Goal: Task Accomplishment & Management: Complete application form

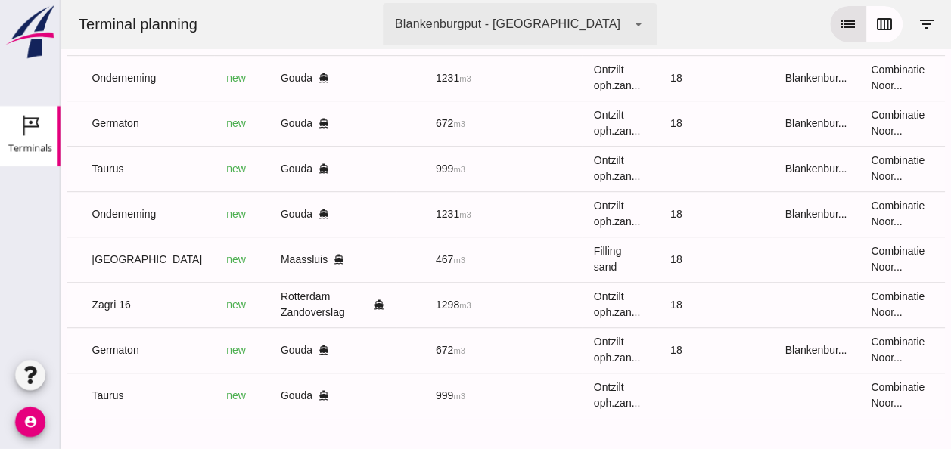
scroll to position [0, 405]
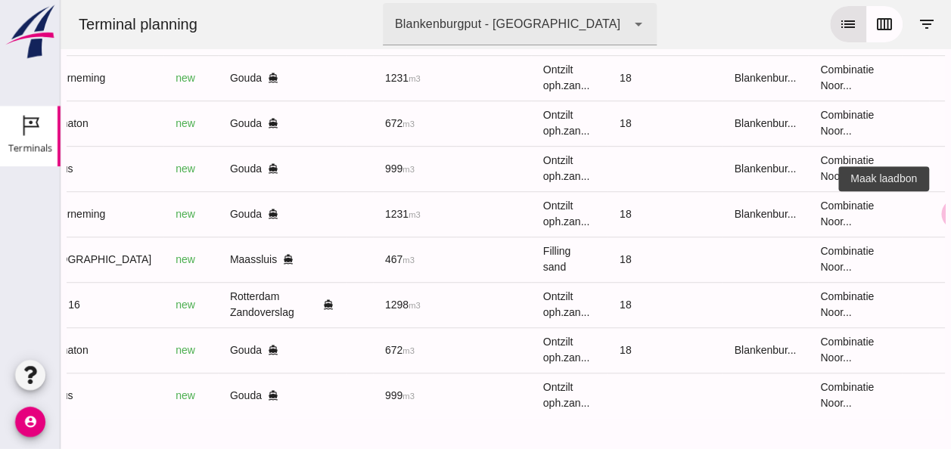
click at [949, 207] on icon "receipt_long" at bounding box center [956, 214] width 14 height 14
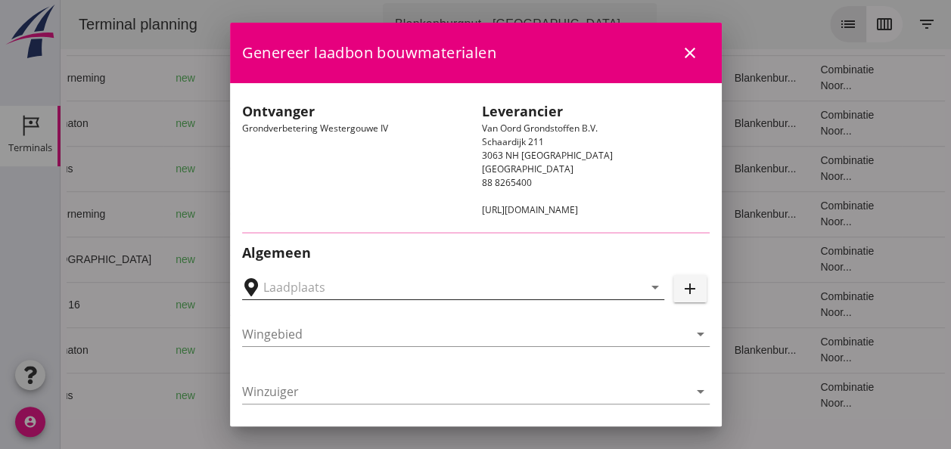
type input "Loswal Fa. J. Bos&Zonen, [GEOGRAPHIC_DATA]"
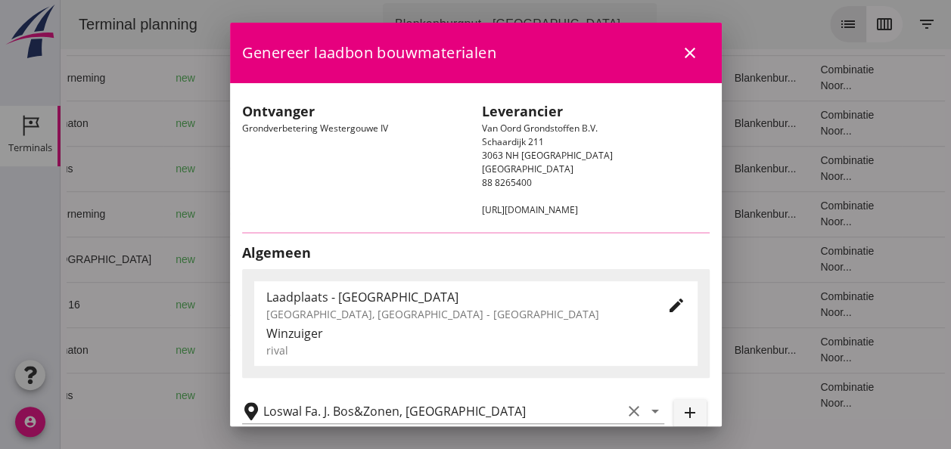
type input "Onderneming"
type input "[PERSON_NAME]"
type input "1231"
type input "Ontzilt oph.zand [75] (6120)"
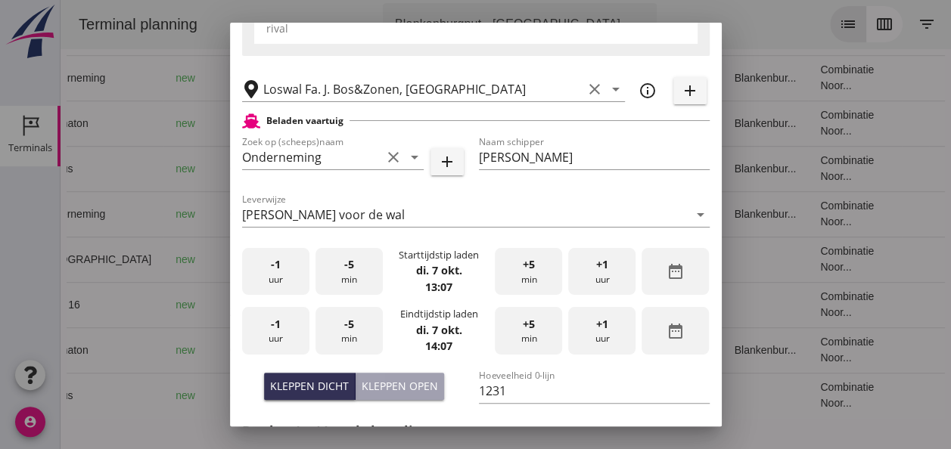
scroll to position [378, 0]
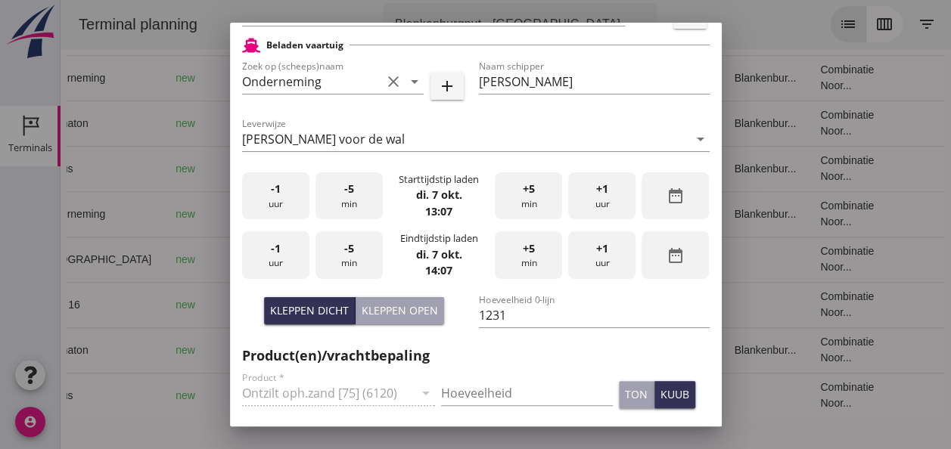
click at [272, 203] on div "-1 uur" at bounding box center [275, 196] width 67 height 48
click at [274, 203] on div "-1 uur" at bounding box center [275, 196] width 67 height 48
click at [524, 204] on div "+5 min" at bounding box center [528, 196] width 67 height 48
click at [340, 201] on div "-5 min" at bounding box center [348, 196] width 67 height 48
click at [341, 200] on div "-5 min" at bounding box center [348, 196] width 67 height 48
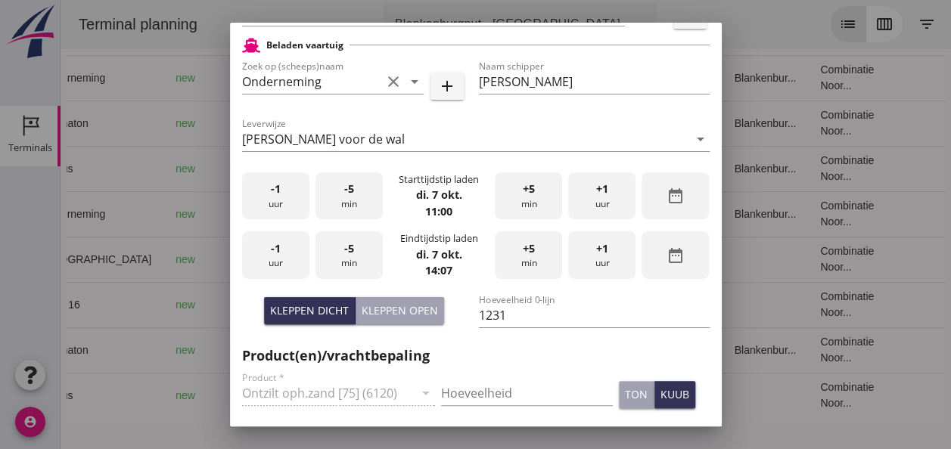
drag, startPoint x: 280, startPoint y: 191, endPoint x: 301, endPoint y: 188, distance: 21.3
click at [280, 191] on div "-1 uur" at bounding box center [275, 196] width 67 height 48
click at [608, 203] on div "+1 uur" at bounding box center [601, 196] width 67 height 48
click at [349, 210] on div "-5 min" at bounding box center [348, 196] width 67 height 48
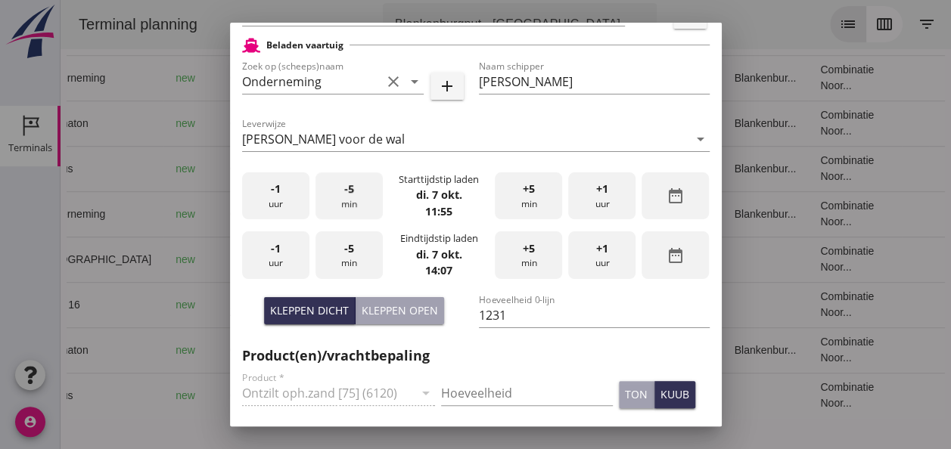
click at [351, 209] on div "-5 min" at bounding box center [348, 196] width 67 height 48
click at [275, 264] on div "-1 uur" at bounding box center [275, 255] width 67 height 48
click at [601, 248] on div "+1 uur" at bounding box center [601, 255] width 67 height 48
click at [362, 265] on div "-5 min" at bounding box center [348, 255] width 67 height 48
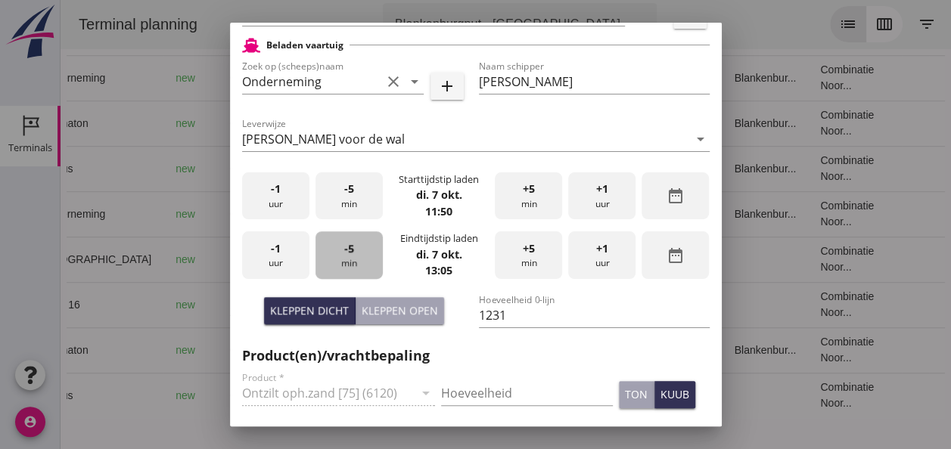
click at [369, 262] on div "-5 min" at bounding box center [348, 255] width 67 height 48
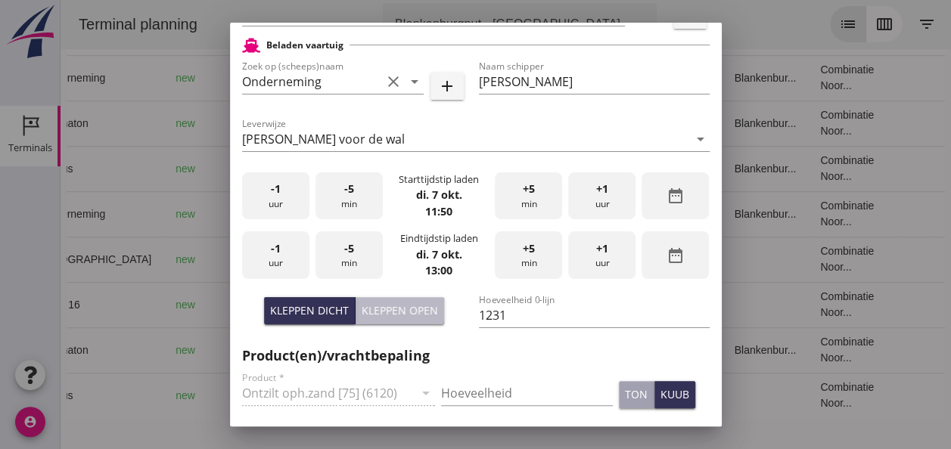
click at [410, 305] on div "Kleppen open" at bounding box center [400, 311] width 76 height 16
type input "1003"
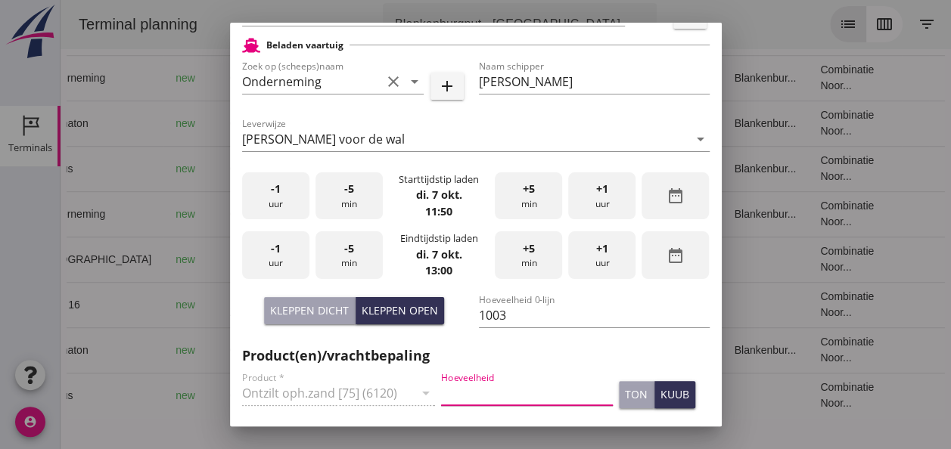
click at [500, 396] on input "Hoeveelheid" at bounding box center [527, 393] width 172 height 24
type input "1003"
click at [671, 403] on button "kuub" at bounding box center [674, 394] width 41 height 27
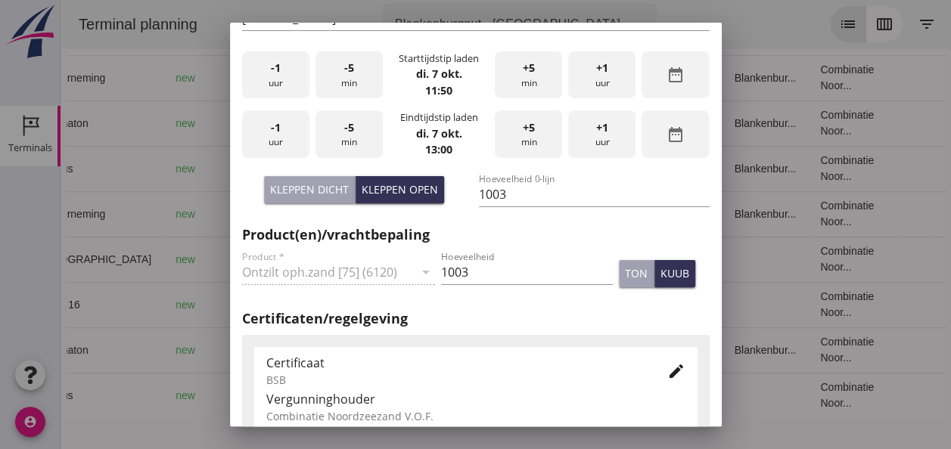
scroll to position [681, 0]
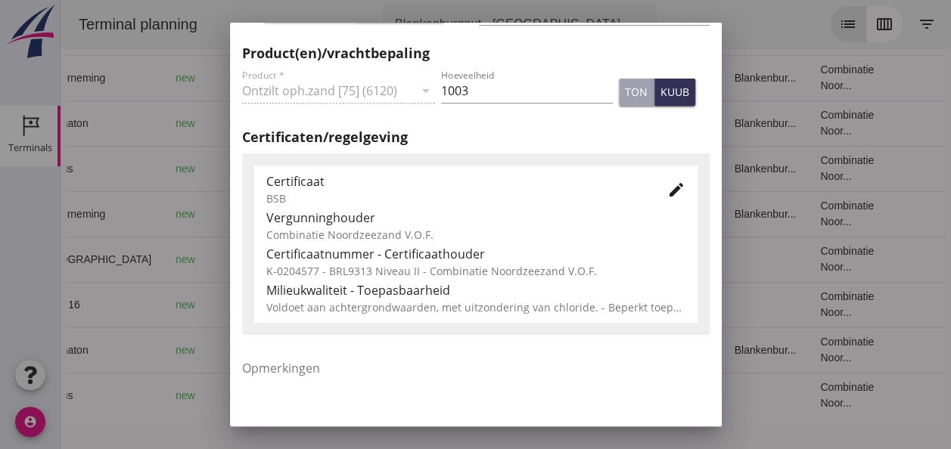
click at [668, 189] on icon "edit" at bounding box center [676, 190] width 18 height 18
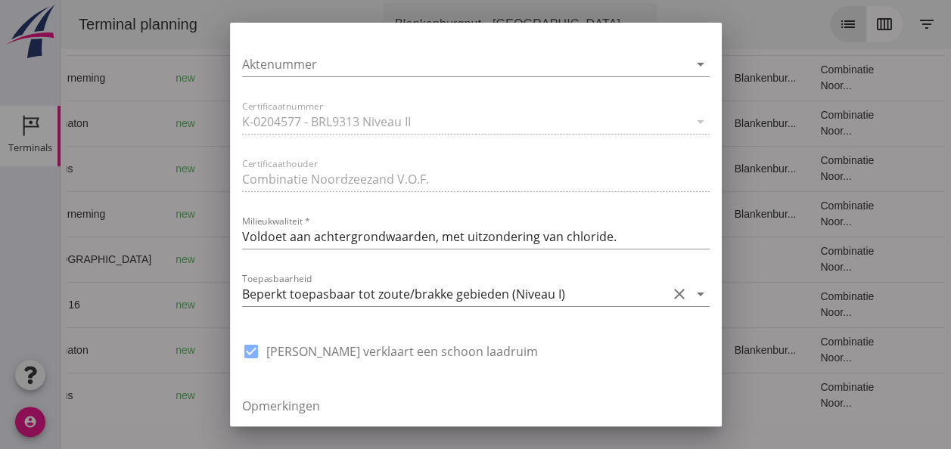
scroll to position [1135, 0]
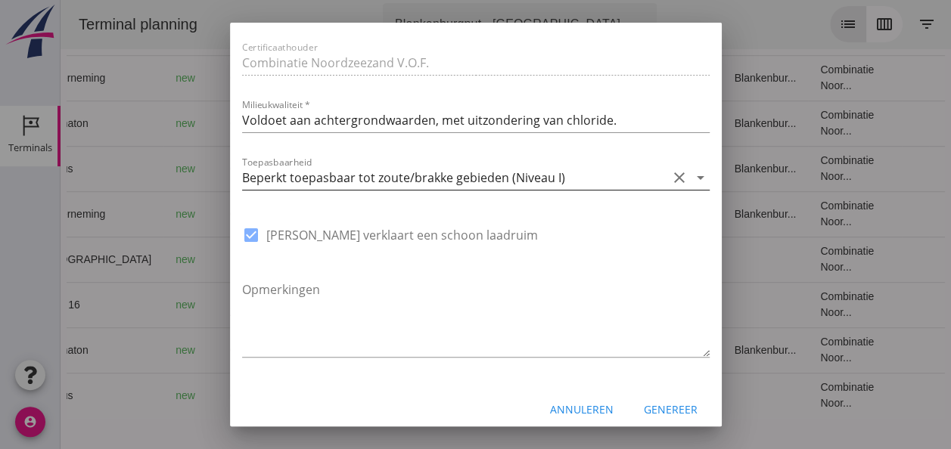
click at [691, 177] on icon "arrow_drop_down" at bounding box center [700, 178] width 18 height 18
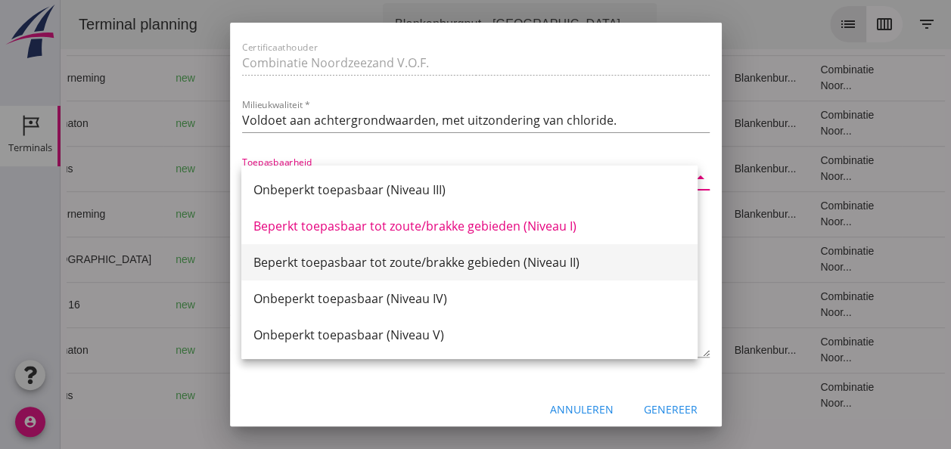
click at [548, 265] on div "Beperkt toepasbaar tot zoute/brakke gebieden (Niveau II)" at bounding box center [469, 262] width 432 height 18
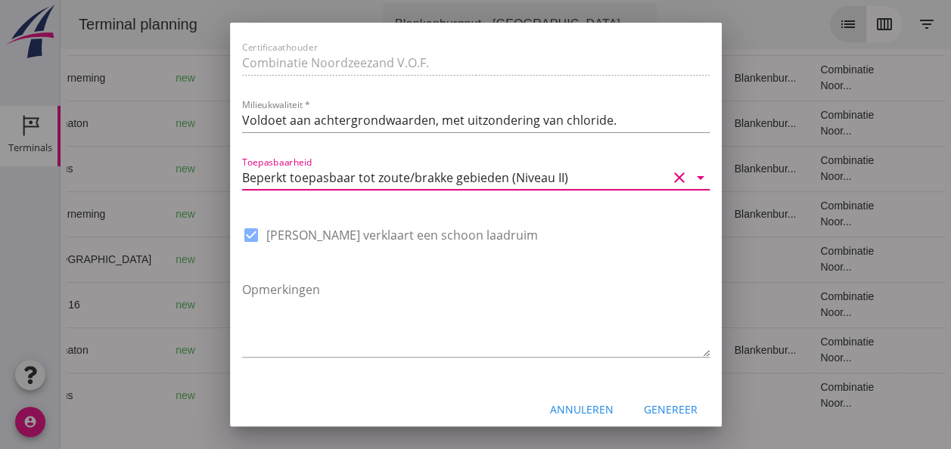
click at [663, 405] on div "Genereer" at bounding box center [671, 410] width 54 height 16
